Goal: Information Seeking & Learning: Learn about a topic

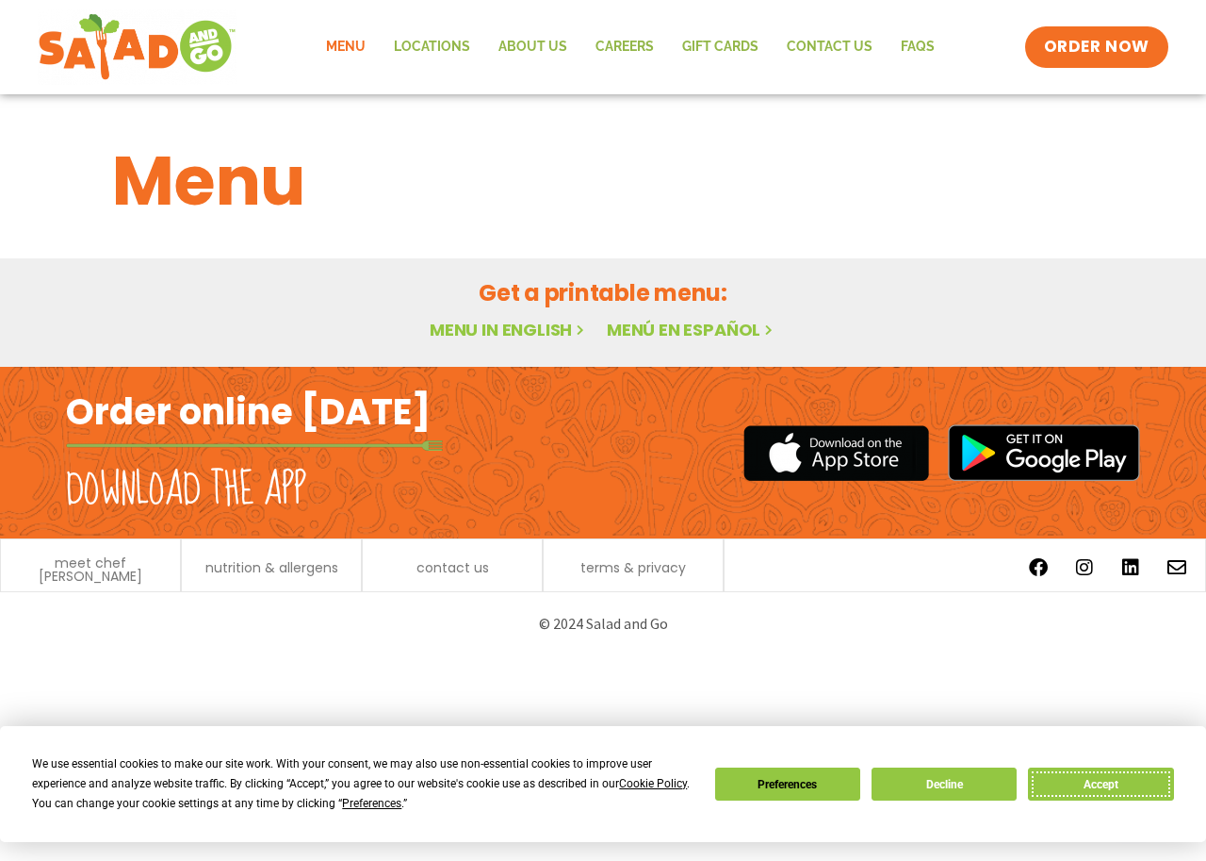
click at [1117, 777] on button "Accept" at bounding box center [1100, 783] width 145 height 33
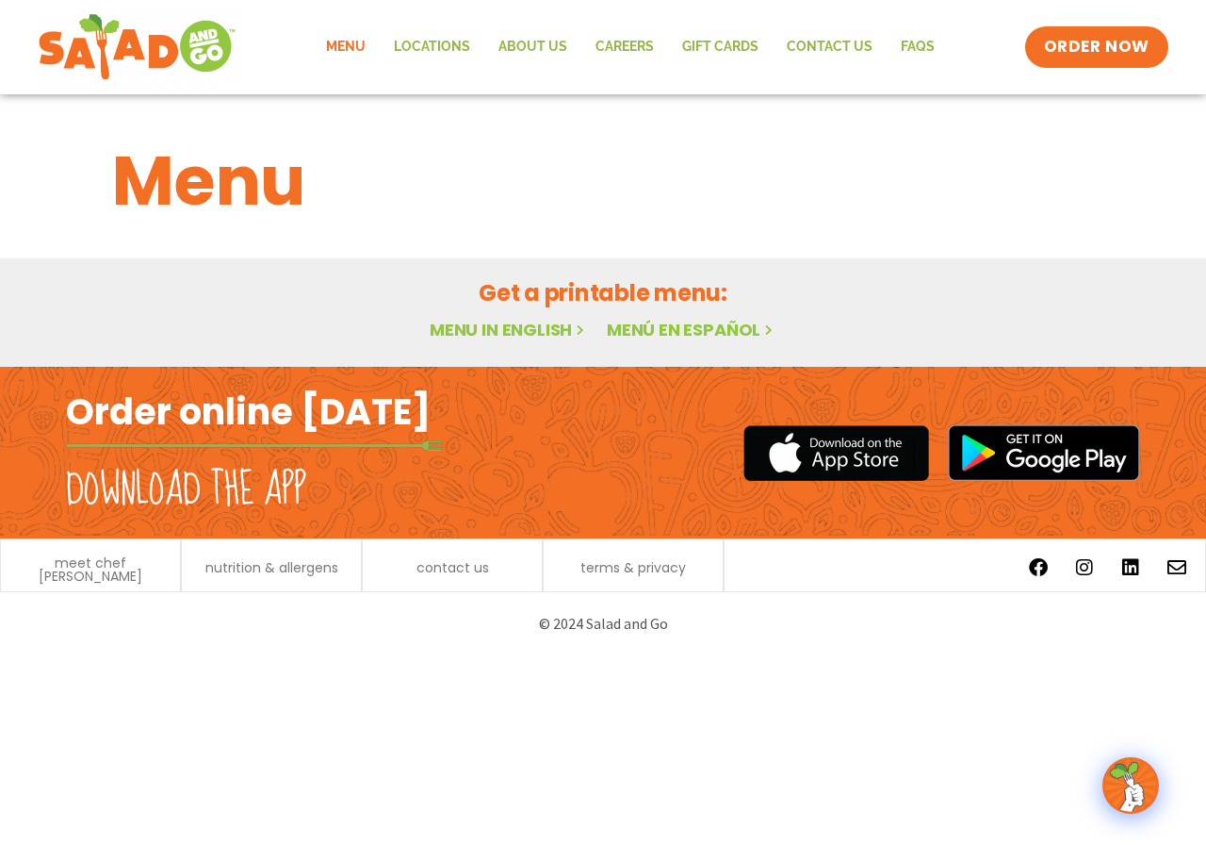
click at [901, 259] on div "Get a printable menu: Menu in English Menú en español" at bounding box center [603, 312] width 1206 height 108
click at [1101, 42] on span "ORDER NOW" at bounding box center [1097, 47] width 117 height 25
click at [523, 321] on link "Menu in English" at bounding box center [509, 330] width 158 height 24
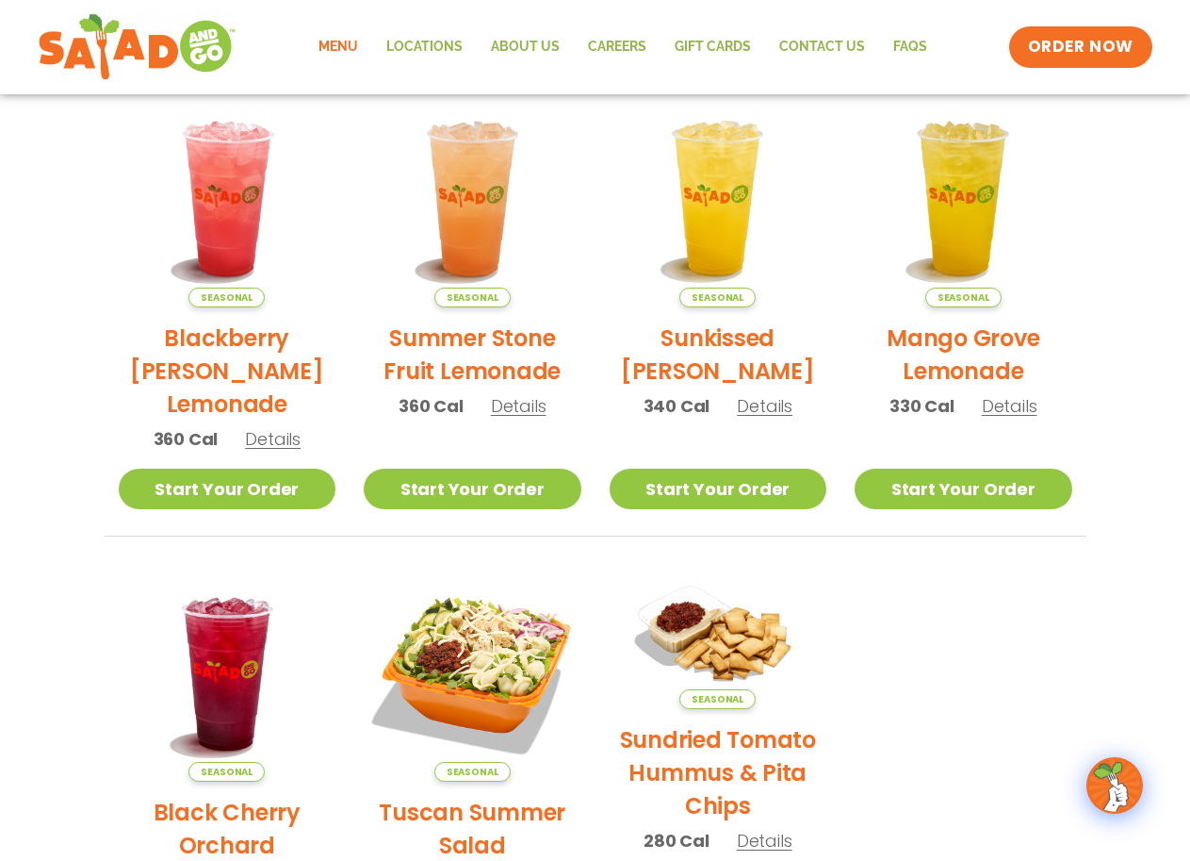
scroll to position [377, 0]
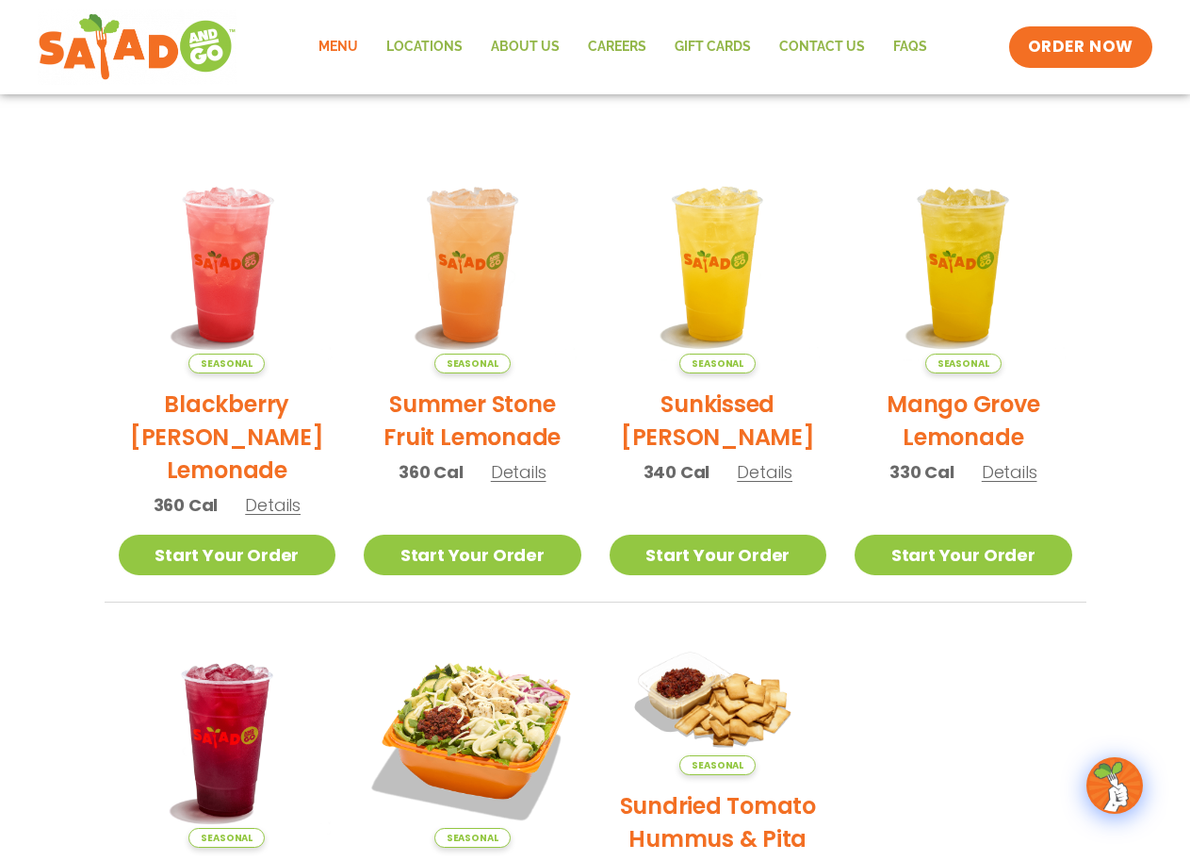
click at [342, 46] on link "Menu" at bounding box center [338, 46] width 68 height 43
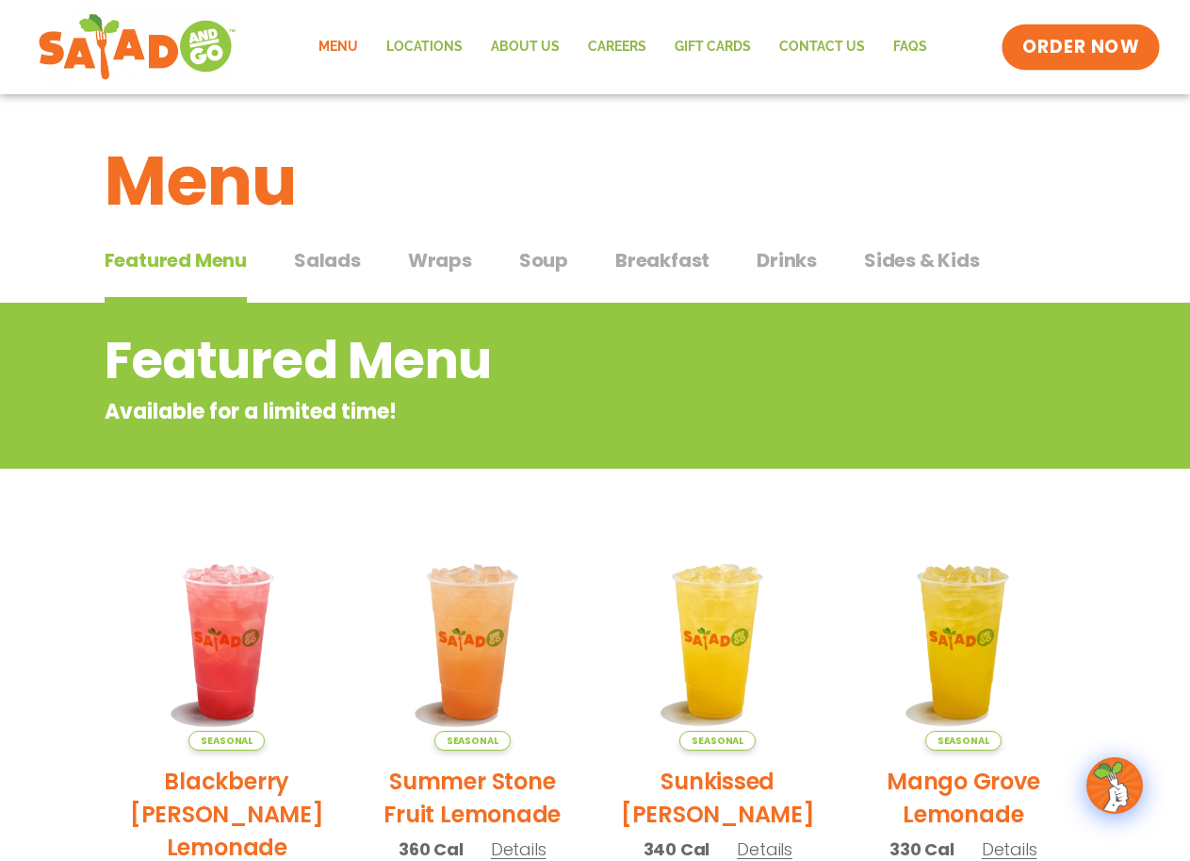
click at [1071, 58] on span "ORDER NOW" at bounding box center [1081, 47] width 117 height 25
